Goal: Task Accomplishment & Management: Complete application form

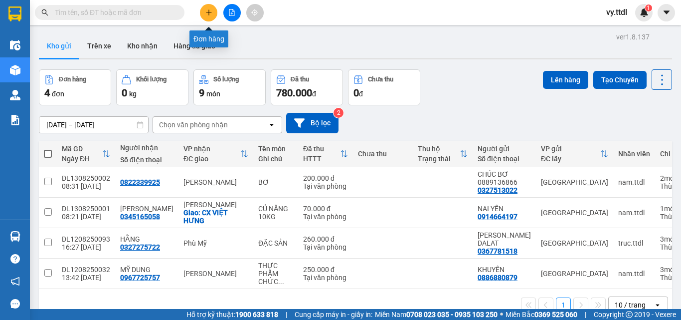
click at [208, 14] on icon "plus" at bounding box center [208, 12] width 7 height 7
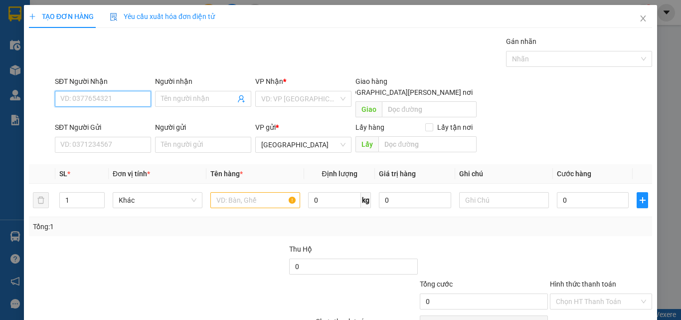
click at [113, 94] on input "SĐT Người Nhận" at bounding box center [103, 99] width 96 height 16
type input "0"
click at [126, 97] on input "416" at bounding box center [103, 99] width 96 height 16
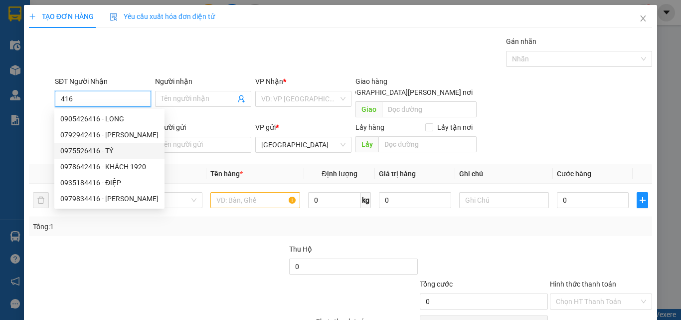
click at [128, 154] on div "0975526416 - TÝ" at bounding box center [109, 150] width 98 height 11
type input "0975526416"
type input "TÝ"
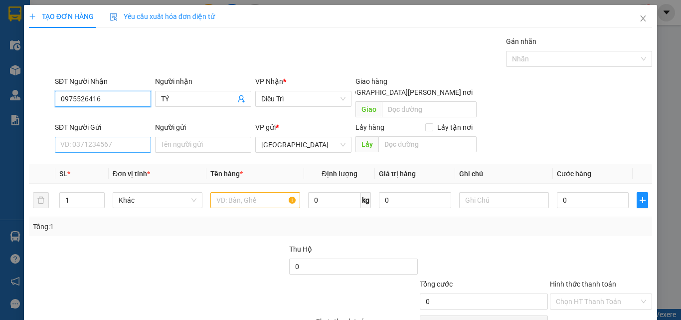
type input "0975526416"
click at [114, 137] on input "SĐT Người Gửi" at bounding box center [103, 145] width 96 height 16
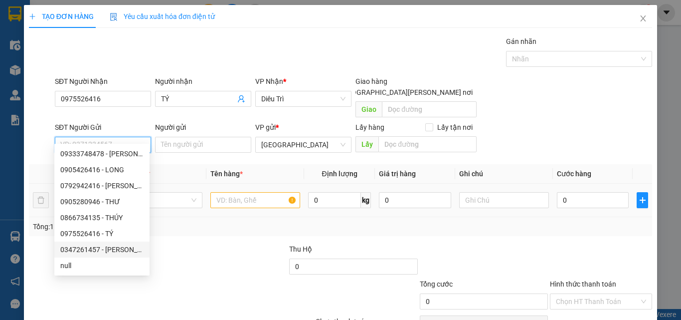
drag, startPoint x: 115, startPoint y: 246, endPoint x: 145, endPoint y: 199, distance: 55.6
click at [115, 244] on div "0347261457 - TUYỀN" at bounding box center [101, 249] width 83 height 11
type input "0347261457"
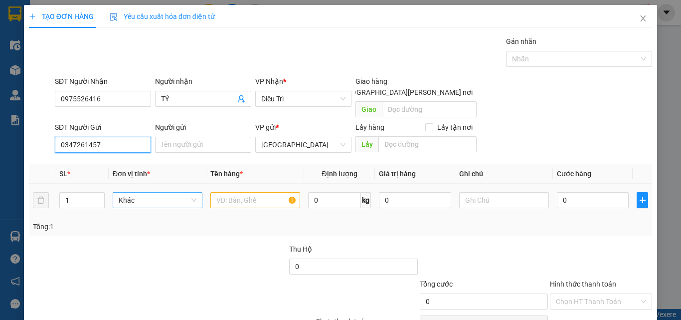
click at [163, 192] on span "Khác" at bounding box center [158, 199] width 78 height 15
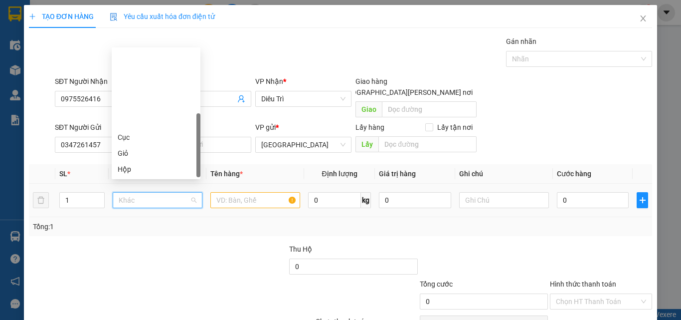
scroll to position [96, 0]
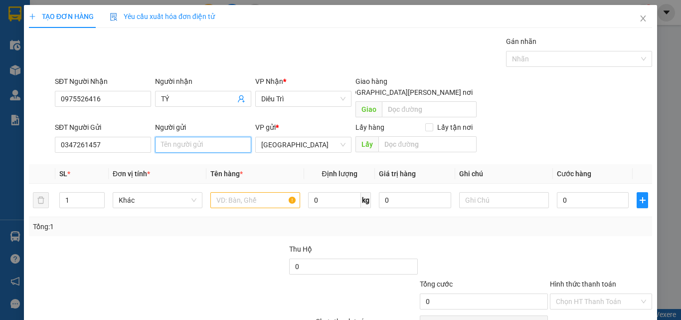
drag, startPoint x: 203, startPoint y: 135, endPoint x: 220, endPoint y: 138, distance: 17.2
click at [220, 138] on input "Người gửi" at bounding box center [203, 145] width 96 height 16
click at [168, 192] on span "Khác" at bounding box center [158, 199] width 78 height 15
type input "TUYỀN"
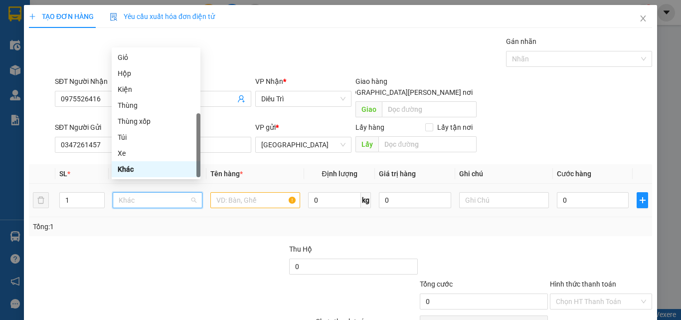
type input "K"
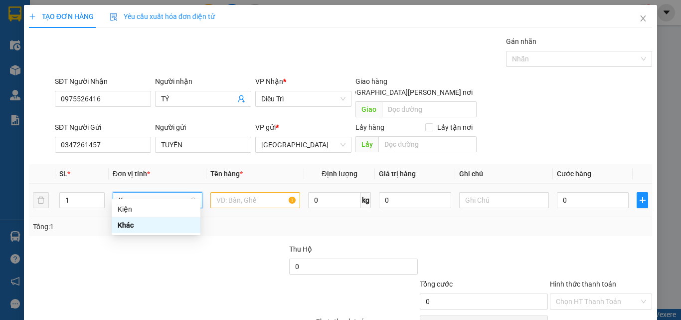
scroll to position [0, 0]
drag, startPoint x: 154, startPoint y: 203, endPoint x: 161, endPoint y: 203, distance: 7.0
click at [153, 203] on div "Kiện" at bounding box center [156, 209] width 89 height 16
click at [247, 192] on input "text" at bounding box center [255, 200] width 90 height 16
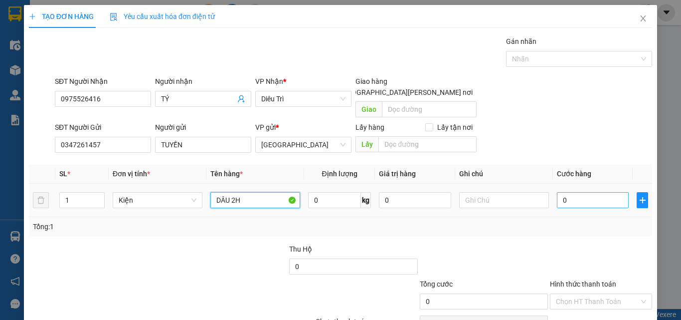
type input "DÂU 2H"
click at [577, 192] on input "0" at bounding box center [593, 200] width 72 height 16
type input "3"
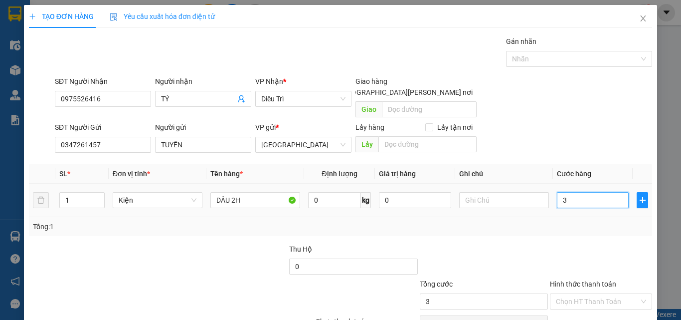
type input "30"
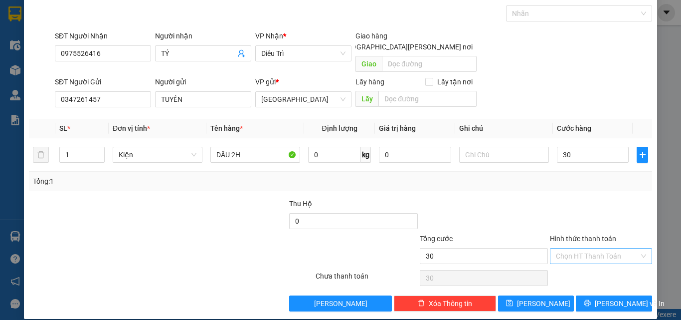
type input "30.000"
click at [585, 248] on input "Hình thức thanh toán" at bounding box center [597, 255] width 83 height 15
drag, startPoint x: 591, startPoint y: 267, endPoint x: 597, endPoint y: 267, distance: 6.0
click at [595, 267] on div "Tại văn phòng" at bounding box center [594, 264] width 89 height 11
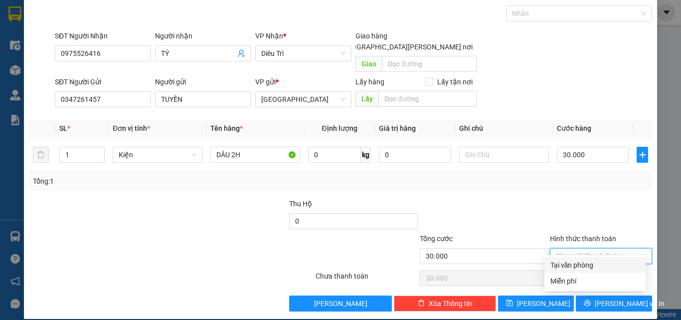
type input "0"
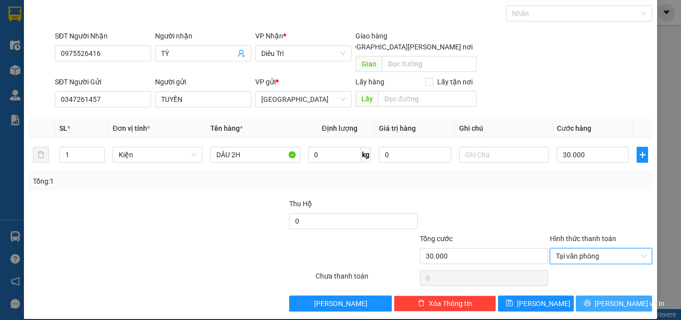
click at [608, 298] on span "Lưu và In" at bounding box center [630, 303] width 70 height 11
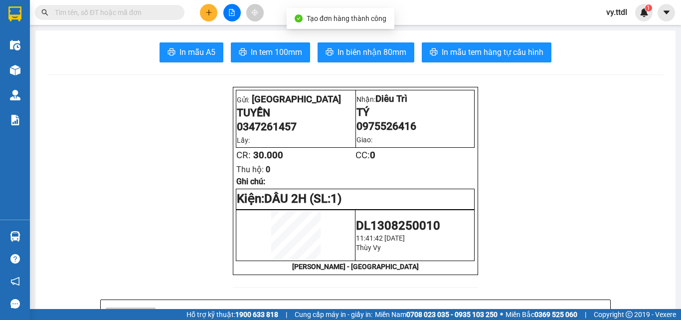
drag, startPoint x: 357, startPoint y: 60, endPoint x: 354, endPoint y: 52, distance: 8.5
click at [357, 61] on button "In biên nhận 80mm" at bounding box center [366, 52] width 97 height 20
click at [354, 52] on span "In biên nhận 80mm" at bounding box center [372, 52] width 69 height 12
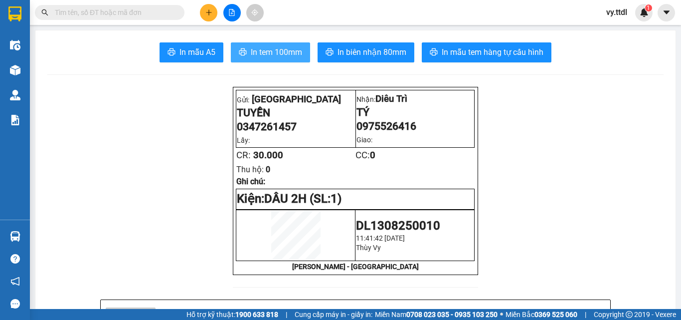
click at [277, 45] on button "In tem 100mm" at bounding box center [270, 52] width 79 height 20
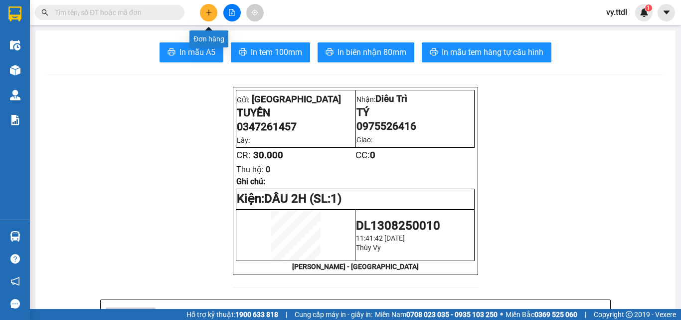
click at [204, 19] on button at bounding box center [208, 12] width 17 height 17
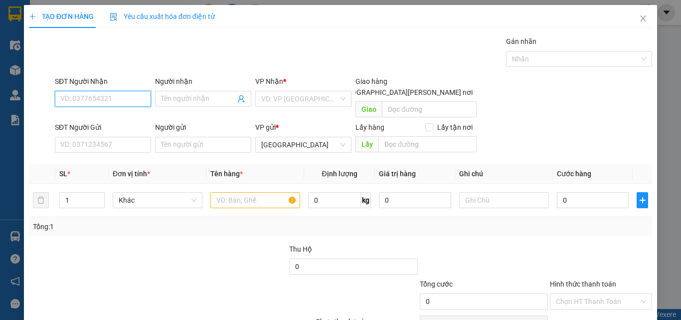
click at [141, 91] on input "SĐT Người Nhận" at bounding box center [103, 99] width 96 height 16
type input "0905106809"
click at [181, 97] on input "Người nhận" at bounding box center [198, 98] width 74 height 11
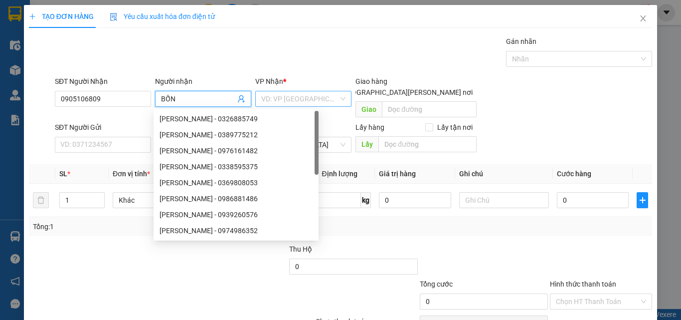
type input "BỐN"
click at [303, 97] on input "search" at bounding box center [299, 98] width 77 height 15
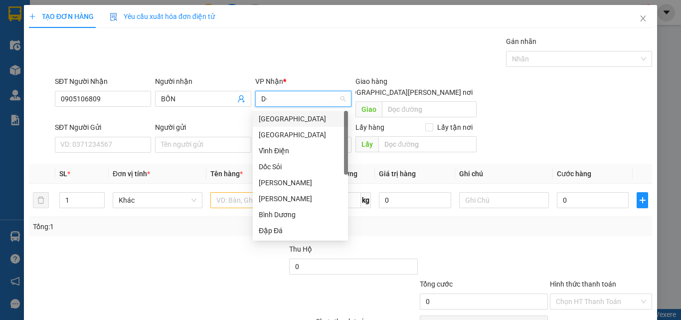
type input "D"
type input "Đ"
click at [293, 136] on div "Đà Nẵng" at bounding box center [300, 134] width 83 height 11
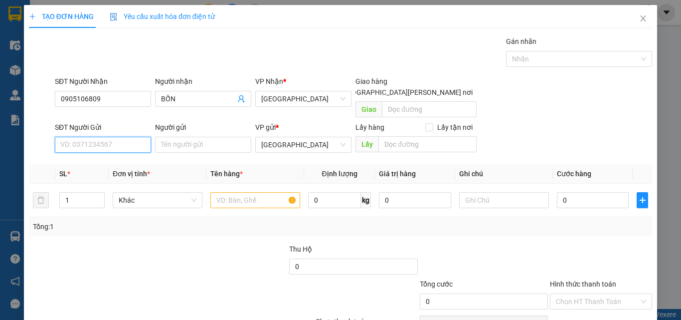
click at [135, 137] on input "SĐT Người Gửi" at bounding box center [103, 145] width 96 height 16
click at [128, 137] on input "0975245" at bounding box center [103, 145] width 96 height 16
click at [125, 137] on input "0975245" at bounding box center [103, 145] width 96 height 16
type input "0975245543"
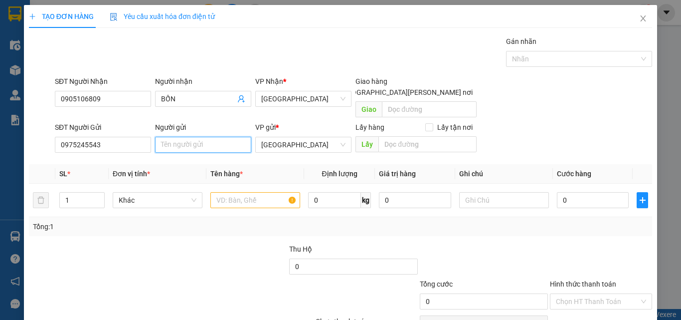
click at [179, 137] on input "Người gửi" at bounding box center [203, 145] width 96 height 16
drag, startPoint x: 129, startPoint y: 130, endPoint x: 0, endPoint y: 130, distance: 128.6
click at [0, 130] on div "TẠO ĐƠN HÀNG Yêu cầu xuất hóa đơn điện tử Transit Pickup Surcharge Ids Transit …" at bounding box center [340, 160] width 681 height 320
click at [202, 137] on input "Người gửi" at bounding box center [203, 145] width 96 height 16
click at [162, 193] on span "Khác" at bounding box center [158, 199] width 78 height 15
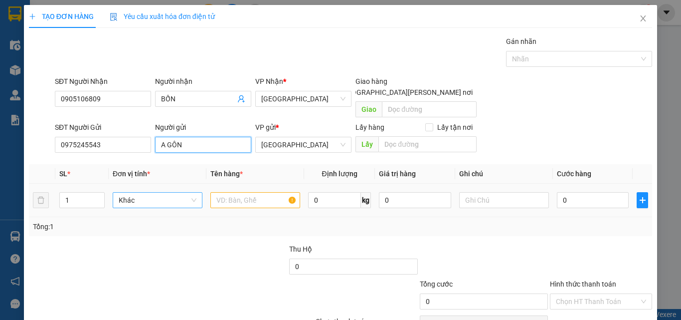
type input "A GÔN"
type input "T"
drag, startPoint x: 153, startPoint y: 208, endPoint x: 213, endPoint y: 194, distance: 61.9
click at [153, 208] on div "Thùng" at bounding box center [156, 208] width 77 height 11
click at [224, 192] on input "text" at bounding box center [255, 200] width 90 height 16
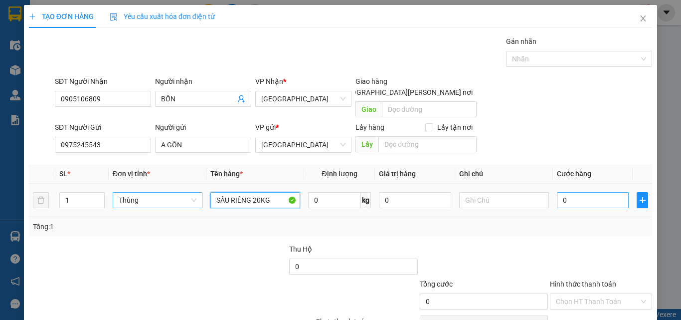
type input "SẦU RIÊNG 20KG"
click at [601, 192] on input "0" at bounding box center [593, 200] width 72 height 16
type input "6"
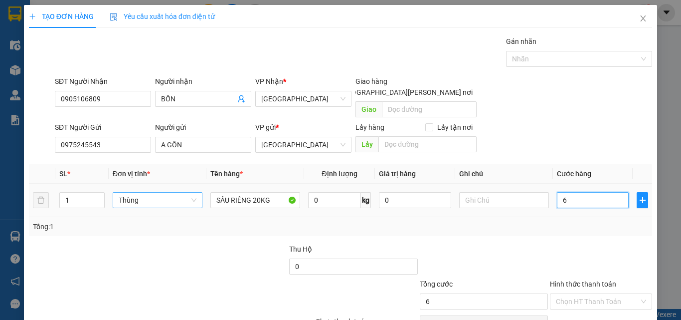
type input "60"
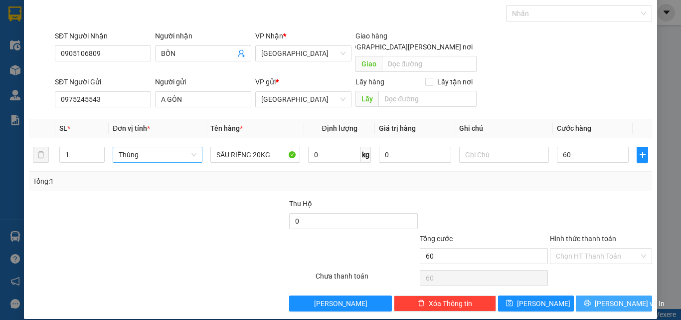
type input "60.000"
click at [609, 298] on span "Lưu và In" at bounding box center [630, 303] width 70 height 11
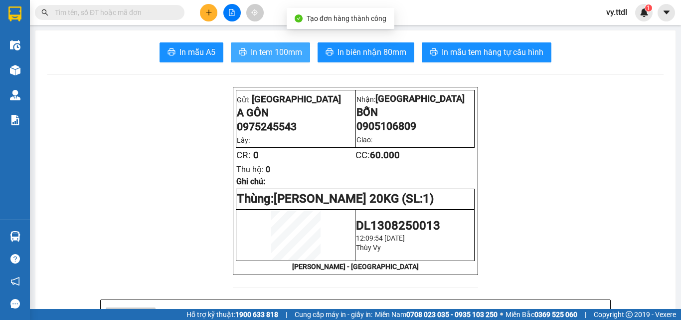
click at [299, 48] on button "In tem 100mm" at bounding box center [270, 52] width 79 height 20
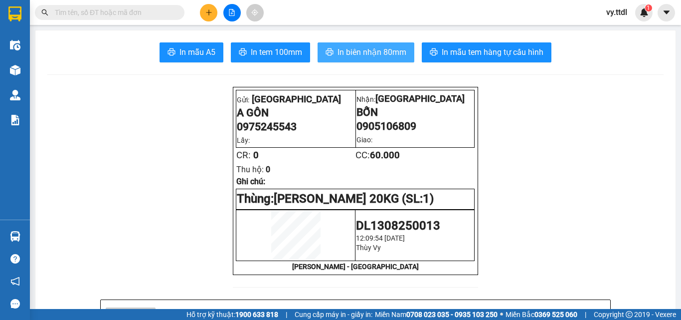
click at [404, 47] on button "In biên nhận 80mm" at bounding box center [366, 52] width 97 height 20
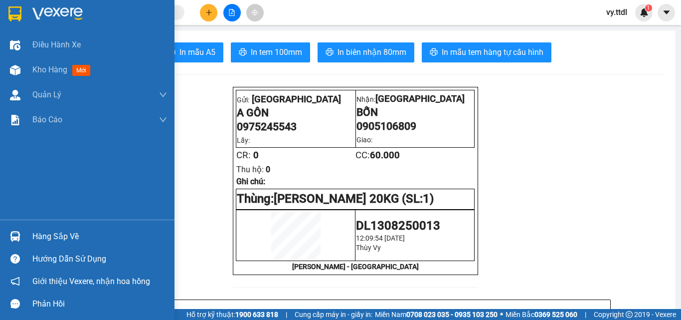
click at [14, 14] on img at bounding box center [14, 13] width 13 height 15
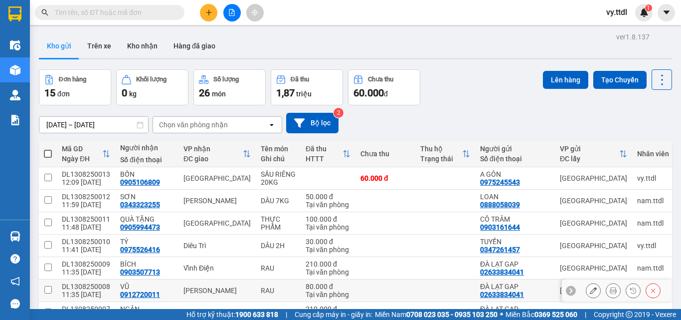
scroll to position [136, 0]
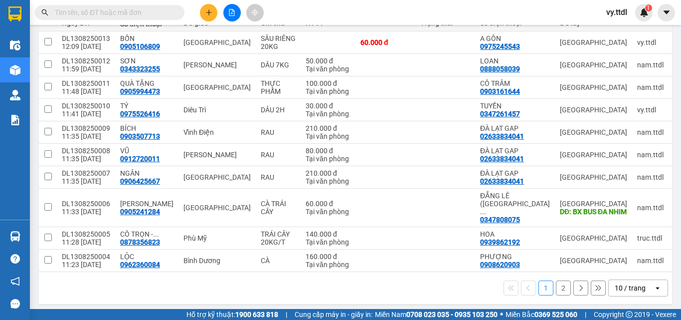
click at [622, 283] on div "10 / trang" at bounding box center [630, 288] width 31 height 10
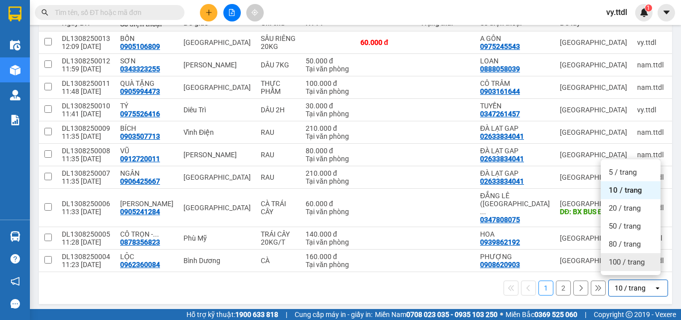
click at [628, 261] on span "100 / trang" at bounding box center [627, 262] width 36 height 10
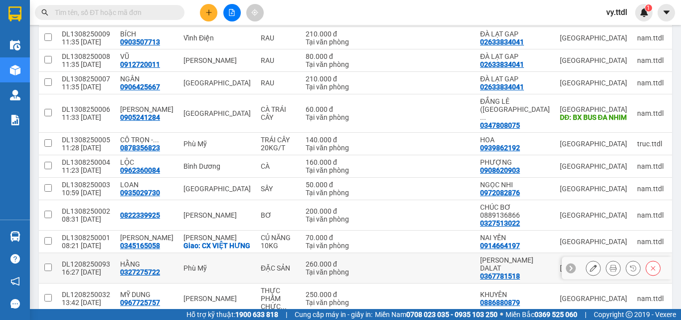
scroll to position [0, 0]
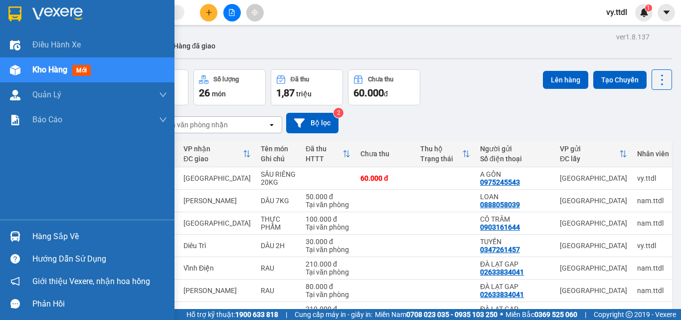
click at [12, 10] on img at bounding box center [14, 13] width 13 height 15
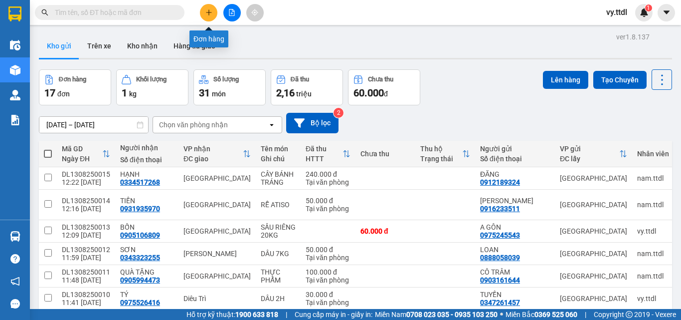
click at [211, 13] on icon "plus" at bounding box center [208, 12] width 7 height 7
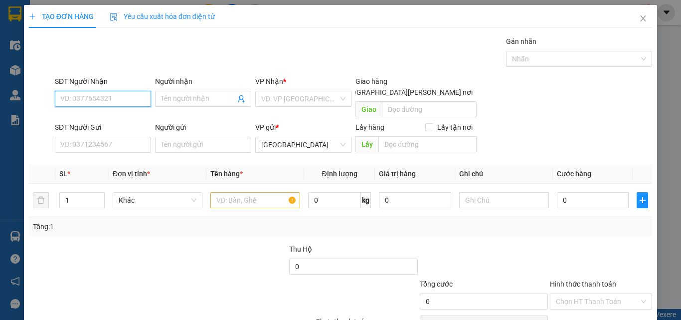
click at [128, 100] on input "SĐT Người Nhận" at bounding box center [103, 99] width 96 height 16
click at [133, 116] on div "0974060194 - NA" at bounding box center [101, 118] width 83 height 11
type input "0974060194"
type input "NA"
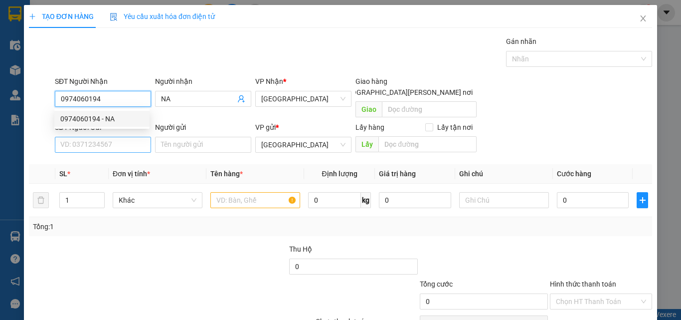
type input "0974060194"
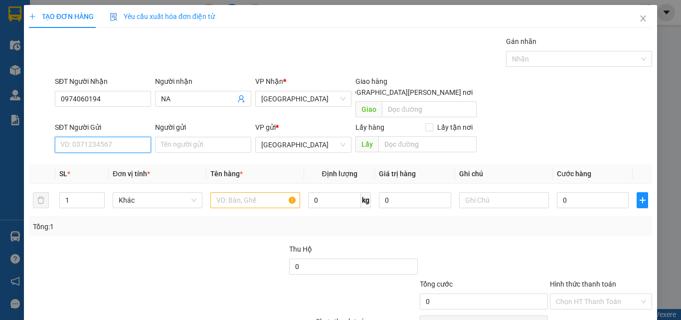
click at [131, 137] on input "SĐT Người Gửi" at bounding box center [103, 145] width 96 height 16
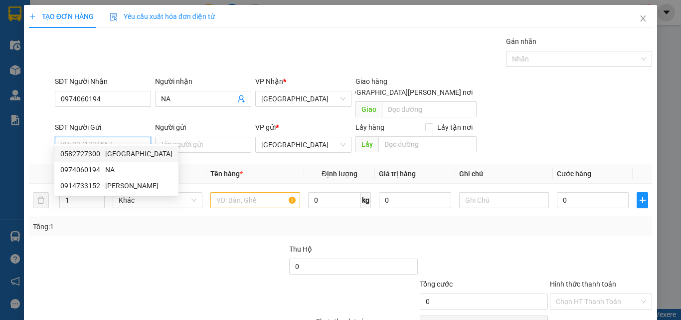
click at [131, 149] on div "0582727300 - NY" at bounding box center [116, 153] width 112 height 11
type input "0582727300"
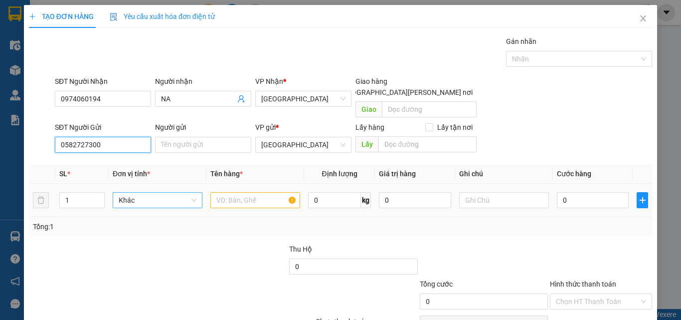
click at [132, 192] on span "Khác" at bounding box center [158, 199] width 78 height 15
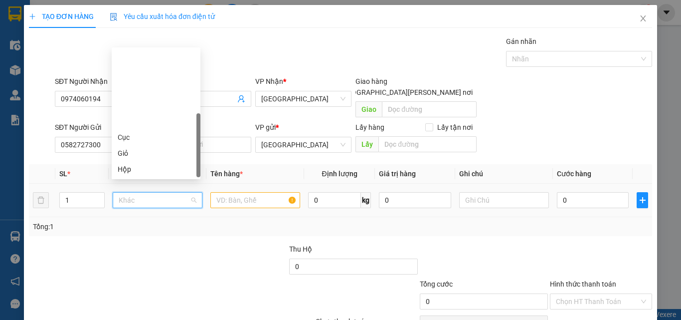
scroll to position [96, 0]
type input "t"
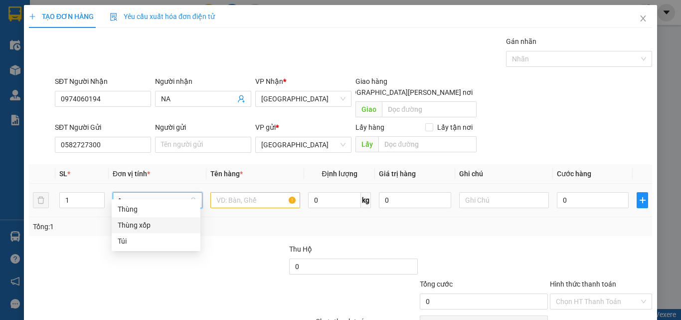
drag, startPoint x: 139, startPoint y: 225, endPoint x: 215, endPoint y: 199, distance: 79.9
click at [143, 224] on div "Thùng xốp" at bounding box center [156, 224] width 77 height 11
click at [228, 193] on input "text" at bounding box center [255, 200] width 90 height 16
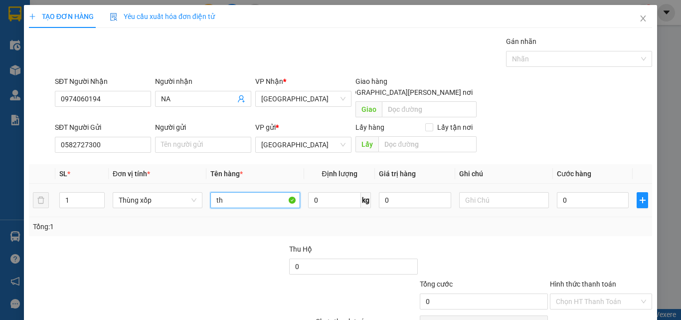
type input "t"
click at [229, 192] on input "text" at bounding box center [255, 200] width 90 height 16
type input "t"
click at [213, 192] on input "THỰC PHẨM" at bounding box center [255, 200] width 90 height 16
type input "1X + 1T THỰC PHẨM"
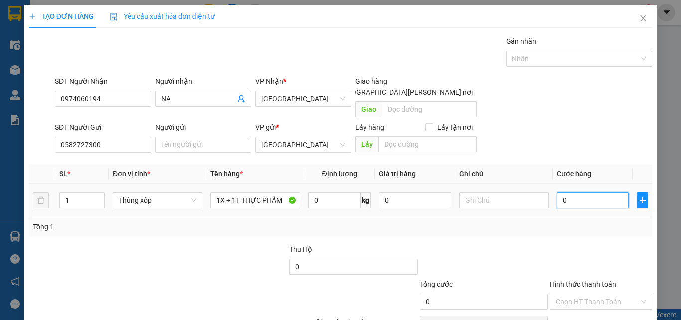
click at [595, 192] on input "0" at bounding box center [593, 200] width 72 height 16
type input "7"
type input "70"
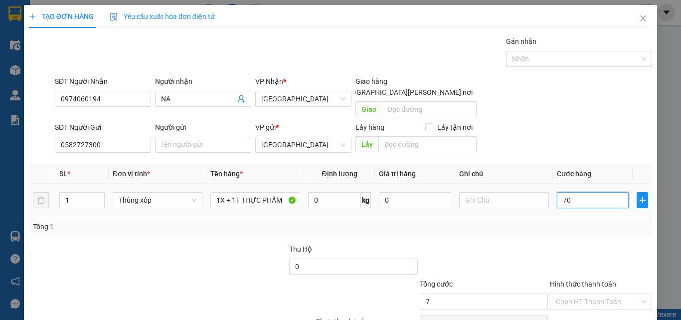
type input "70"
type input "70.000"
click at [595, 221] on div "Tổng: 1" at bounding box center [340, 226] width 615 height 11
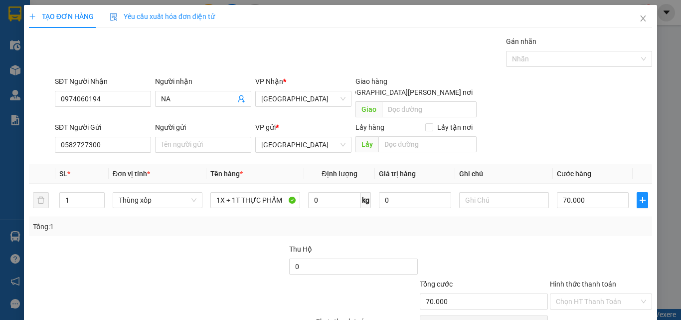
scroll to position [45, 0]
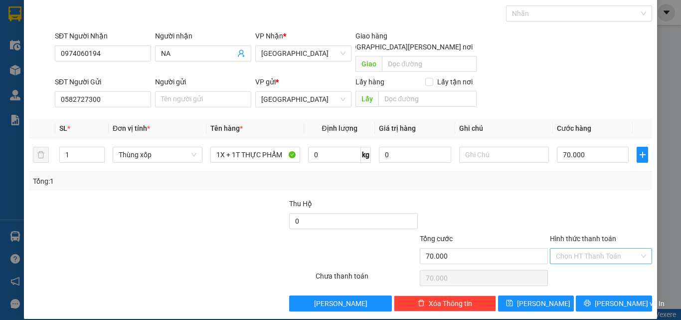
click at [594, 248] on input "Hình thức thanh toán" at bounding box center [597, 255] width 83 height 15
click at [595, 262] on div "Tại văn phòng" at bounding box center [594, 264] width 89 height 11
type input "0"
click at [609, 298] on span "Lưu và In" at bounding box center [630, 303] width 70 height 11
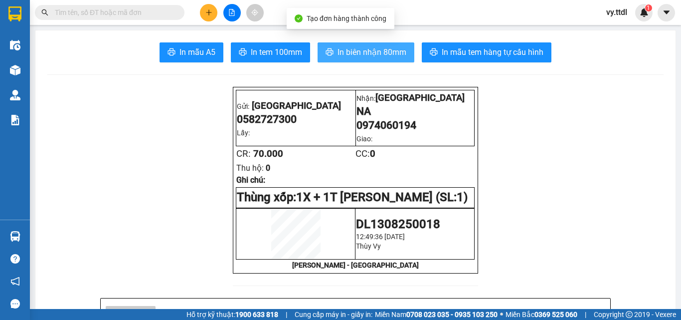
click at [348, 47] on span "In biên nhận 80mm" at bounding box center [372, 52] width 69 height 12
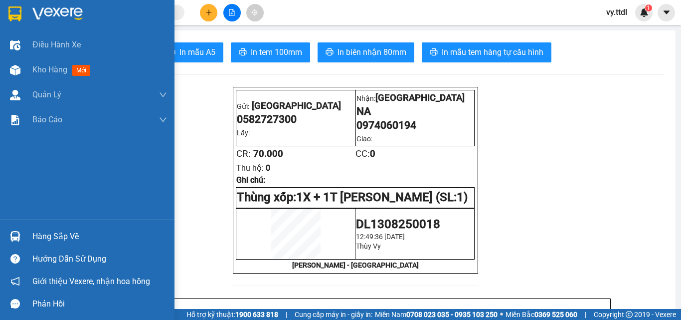
click at [14, 19] on img at bounding box center [14, 13] width 13 height 15
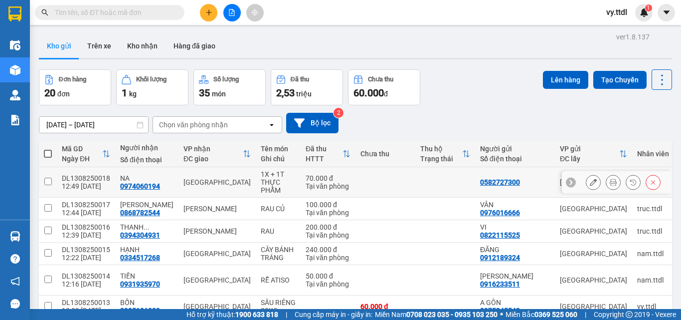
click at [590, 182] on icon at bounding box center [593, 182] width 7 height 7
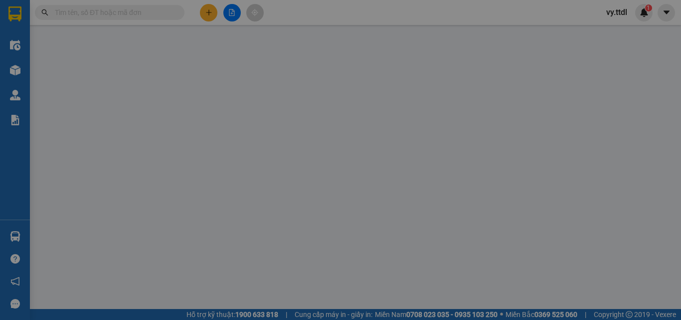
type input "0974060194"
type input "NA"
type input "0582727300"
type input "70.000"
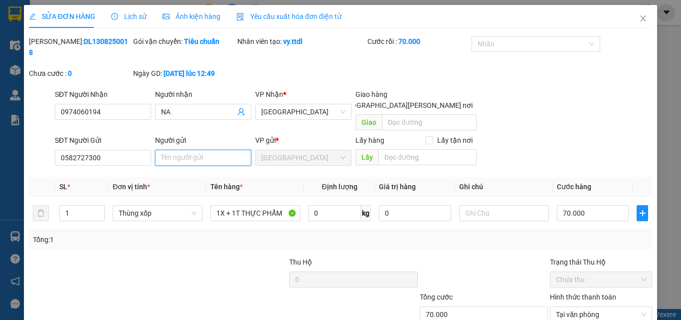
click at [228, 150] on input "Người gửi" at bounding box center [203, 158] width 96 height 16
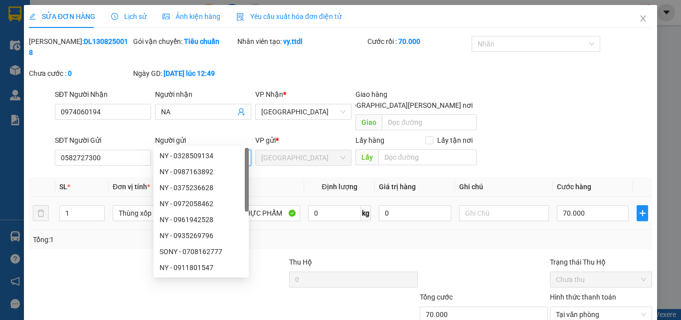
scroll to position [47, 0]
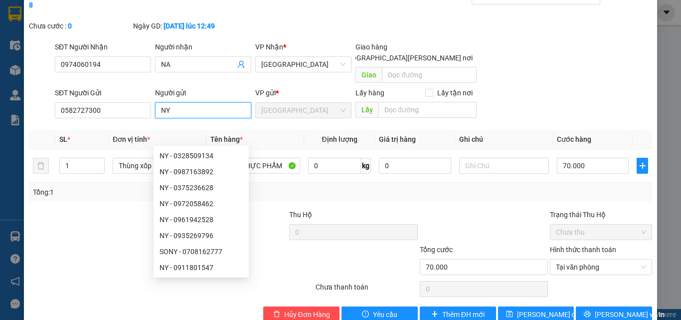
type input "NY"
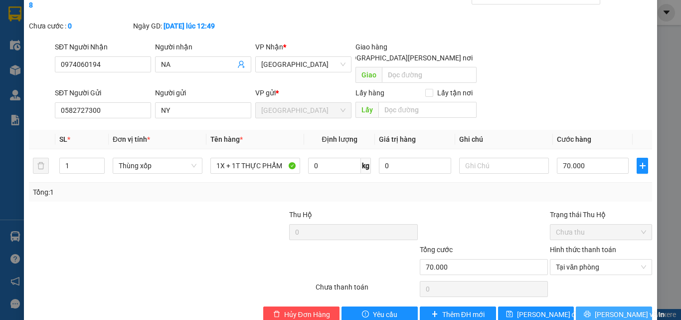
click at [609, 309] on span "Lưu và In" at bounding box center [630, 314] width 70 height 11
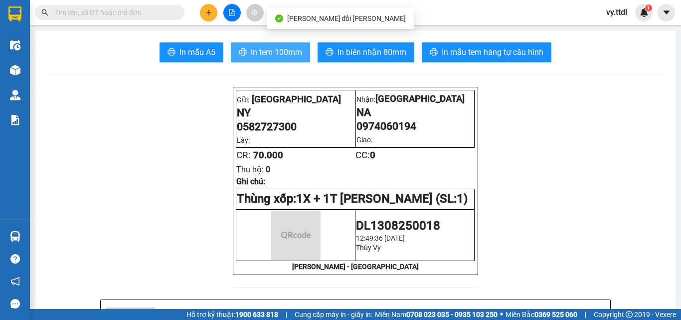
click at [291, 54] on span "In tem 100mm" at bounding box center [276, 52] width 51 height 12
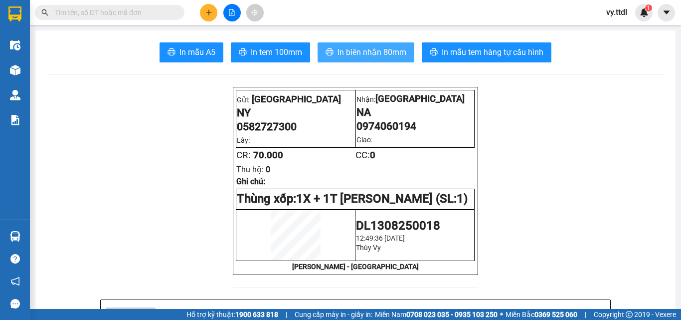
click at [357, 50] on span "In biên nhận 80mm" at bounding box center [372, 52] width 69 height 12
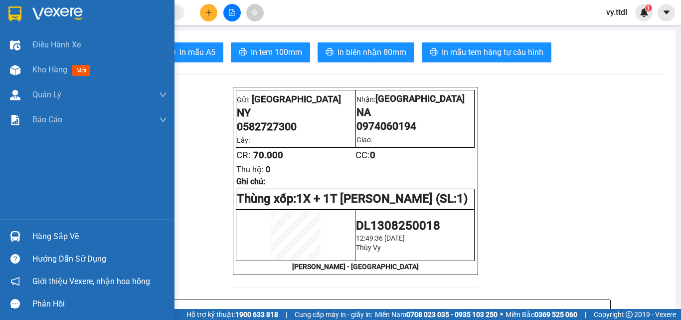
click at [44, 0] on div at bounding box center [87, 16] width 175 height 32
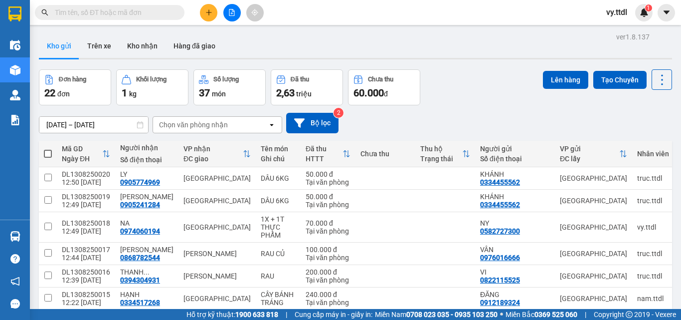
click at [207, 16] on button at bounding box center [208, 12] width 17 height 17
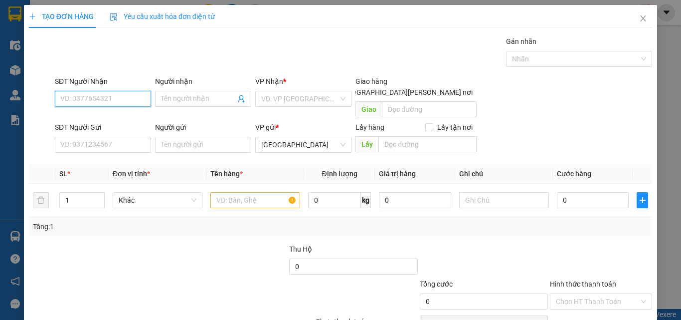
click at [121, 94] on input "SĐT Người Nhận" at bounding box center [103, 99] width 96 height 16
type input "0933324"
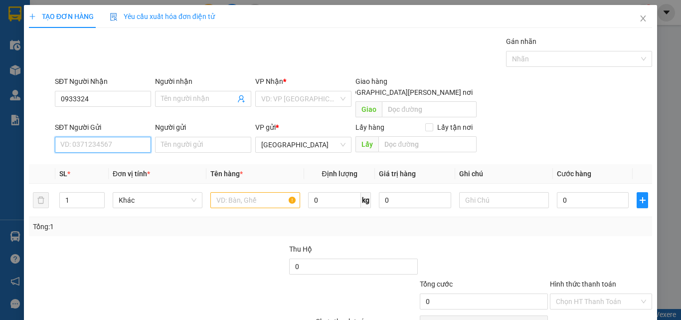
click at [120, 137] on input "SĐT Người Gửi" at bounding box center [103, 145] width 96 height 16
click at [117, 149] on div "0974683978 - BỘT" at bounding box center [101, 153] width 83 height 11
type input "0974683978"
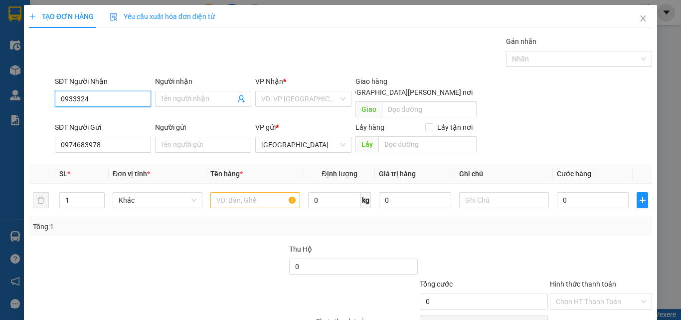
click at [137, 98] on input "0933324" at bounding box center [103, 99] width 96 height 16
click at [115, 146] on div "Transit Pickup Surcharge Ids Transit Deliver Surcharge Ids Transit Deliver Surc…" at bounding box center [340, 196] width 623 height 321
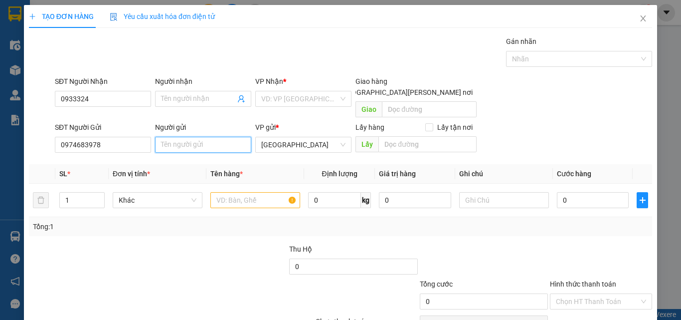
click at [185, 137] on input "Người gửi" at bounding box center [203, 145] width 96 height 16
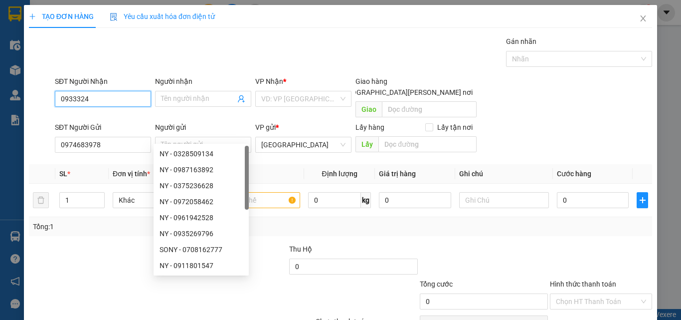
drag, startPoint x: 120, startPoint y: 97, endPoint x: 0, endPoint y: 97, distance: 119.7
click at [0, 97] on div "TẠO ĐƠN HÀNG Yêu cầu xuất hóa đơn điện tử Transit Pickup Surcharge Ids Transit …" at bounding box center [340, 160] width 681 height 320
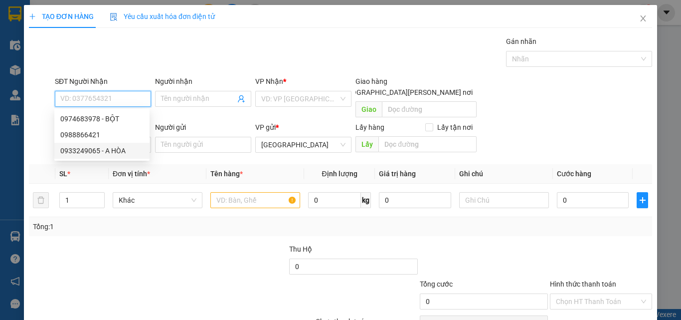
click at [132, 144] on div "0933249065 - A HÒA" at bounding box center [101, 151] width 95 height 16
type input "0933249065"
type input "A HÒA"
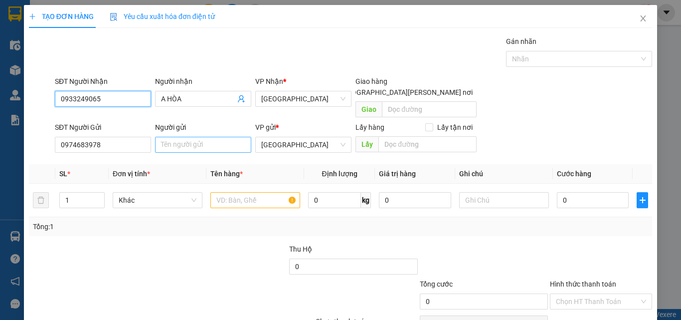
type input "0933249065"
click at [203, 137] on input "Người gửi" at bounding box center [203, 145] width 96 height 16
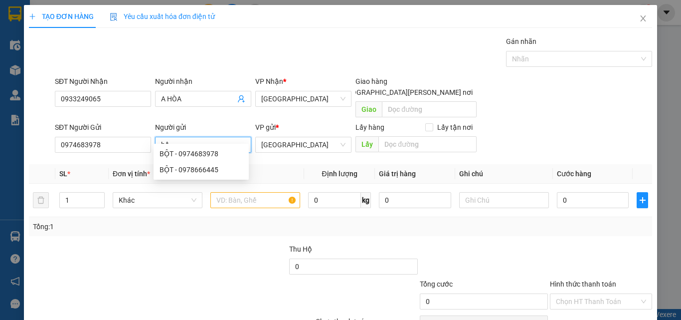
type input "b"
click at [140, 192] on span "Khác" at bounding box center [158, 199] width 78 height 15
type input "BỘT"
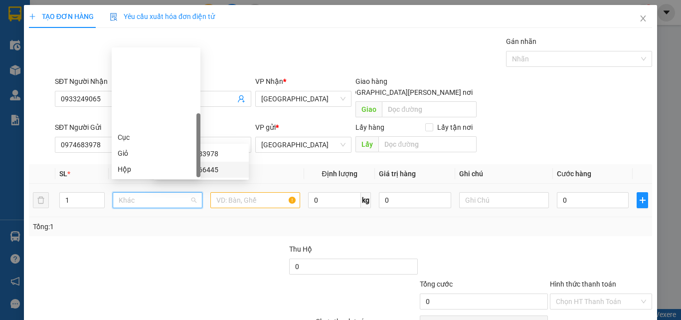
type input "T"
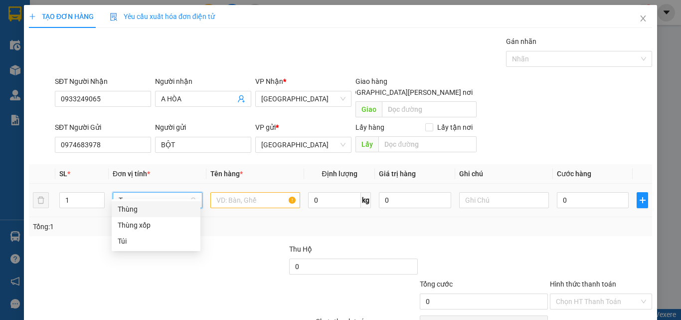
click at [151, 212] on div "Thùng" at bounding box center [156, 208] width 77 height 11
click at [253, 194] on input "text" at bounding box center [255, 200] width 90 height 16
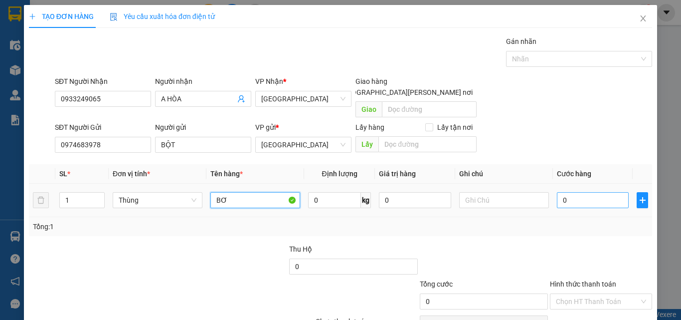
type input "BƠ"
click at [578, 195] on input "0" at bounding box center [593, 200] width 72 height 16
type input "6"
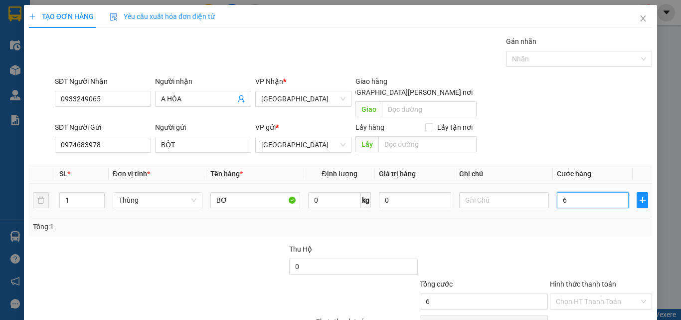
type input "60"
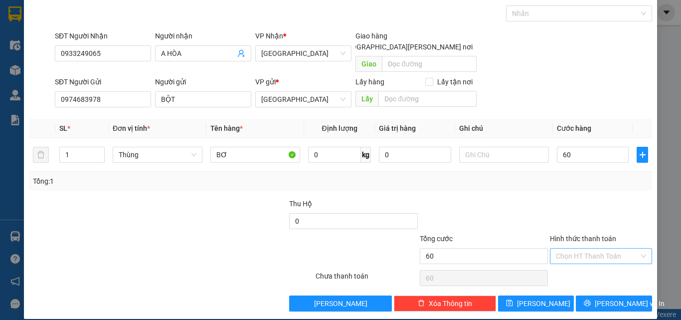
click at [597, 248] on input "Hình thức thanh toán" at bounding box center [597, 255] width 83 height 15
type input "60.000"
click at [589, 263] on div "Tại văn phòng" at bounding box center [594, 264] width 89 height 11
type input "0"
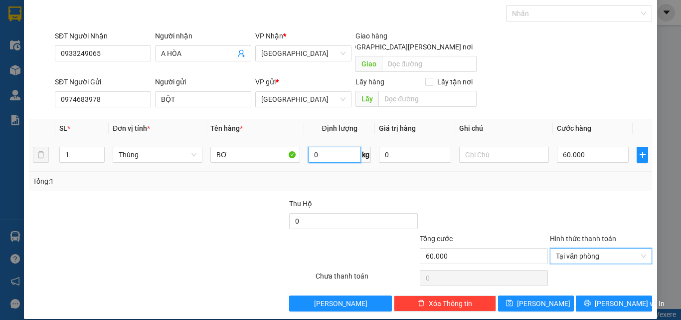
click at [338, 147] on input "0" at bounding box center [334, 155] width 53 height 16
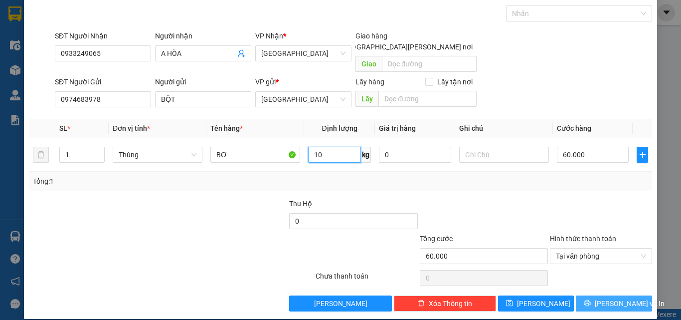
type input "10"
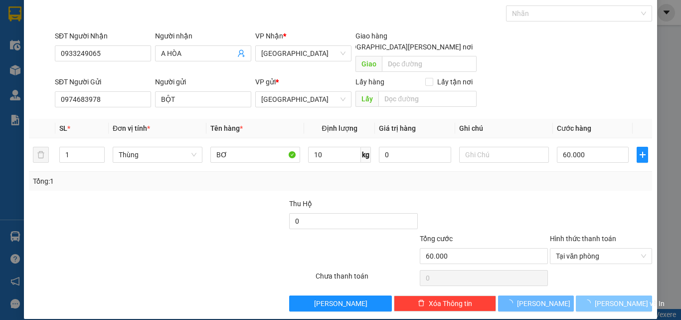
click at [609, 298] on span "Lưu và In" at bounding box center [630, 303] width 70 height 11
type input "0"
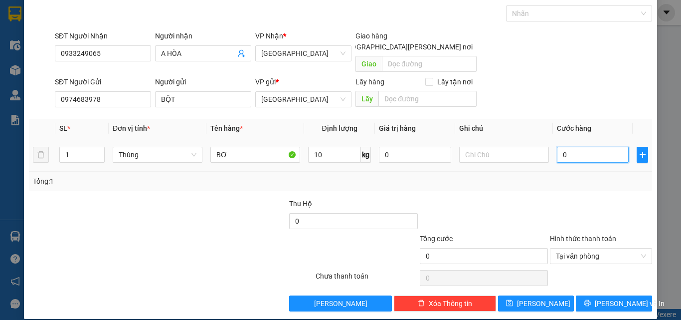
click at [607, 147] on input "0" at bounding box center [593, 155] width 72 height 16
type input "6"
type input "60"
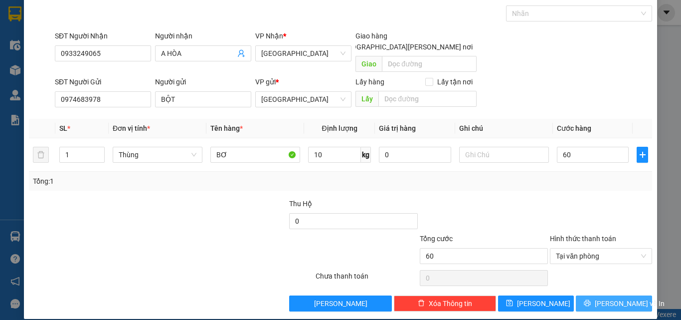
type input "60.000"
click at [611, 298] on span "Lưu và In" at bounding box center [630, 303] width 70 height 11
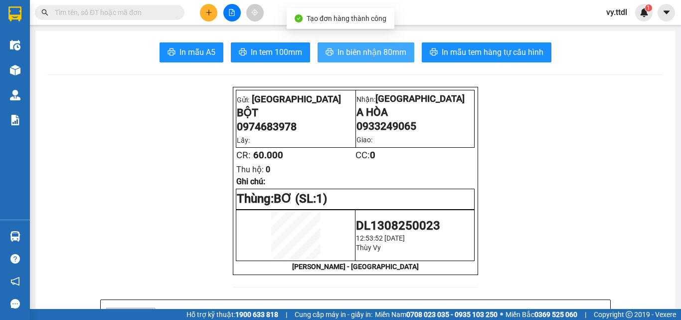
click at [352, 57] on span "In biên nhận 80mm" at bounding box center [372, 52] width 69 height 12
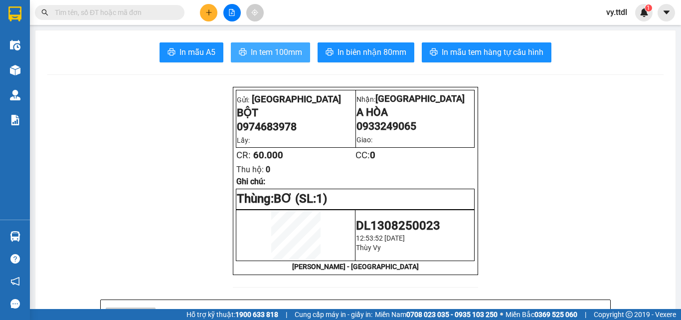
click at [258, 55] on span "In tem 100mm" at bounding box center [276, 52] width 51 height 12
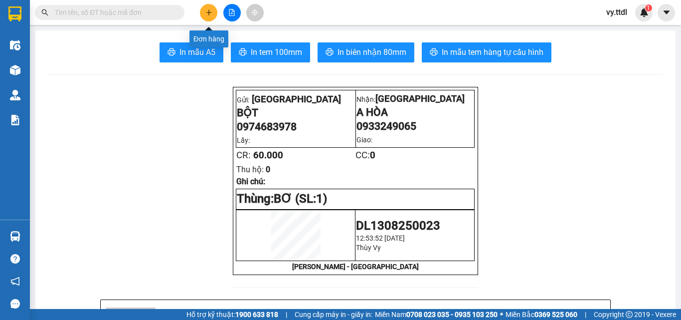
click at [210, 12] on icon "plus" at bounding box center [208, 12] width 5 height 0
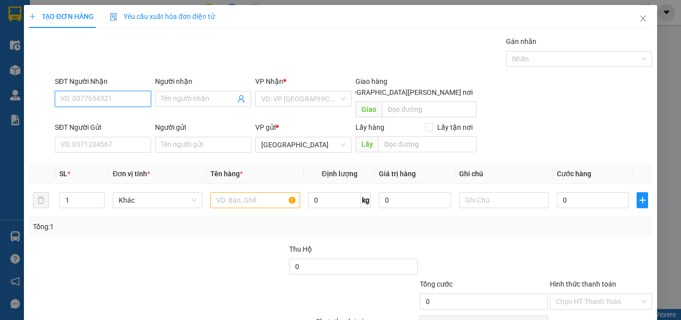
click at [128, 97] on input "SĐT Người Nhận" at bounding box center [103, 99] width 96 height 16
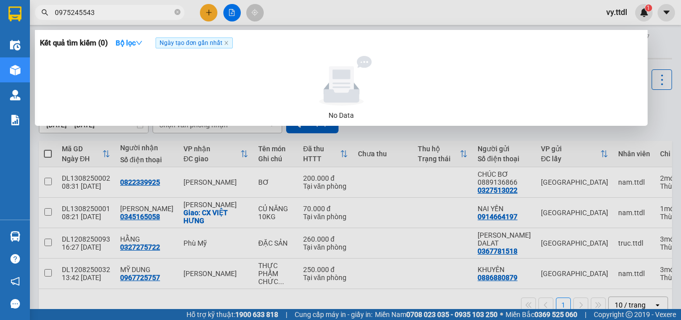
type input "0975245543"
click at [404, 201] on div at bounding box center [340, 160] width 681 height 320
